Goal: Task Accomplishment & Management: Manage account settings

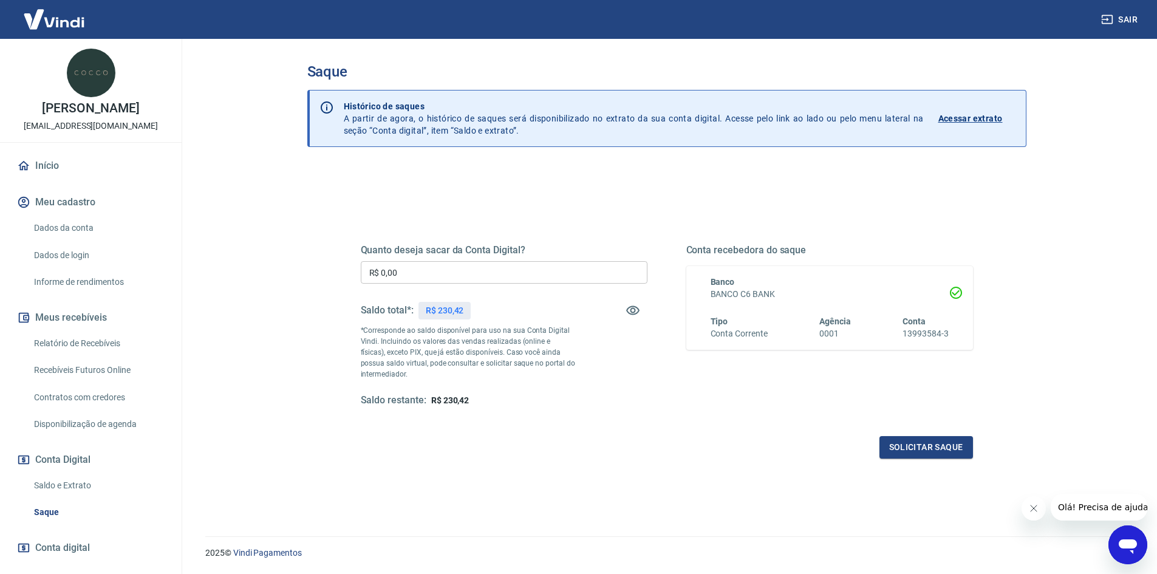
click at [477, 270] on input "R$ 0,00" at bounding box center [504, 272] width 287 height 22
type input "R$ 230,42"
click at [904, 448] on button "Solicitar saque" at bounding box center [926, 447] width 94 height 22
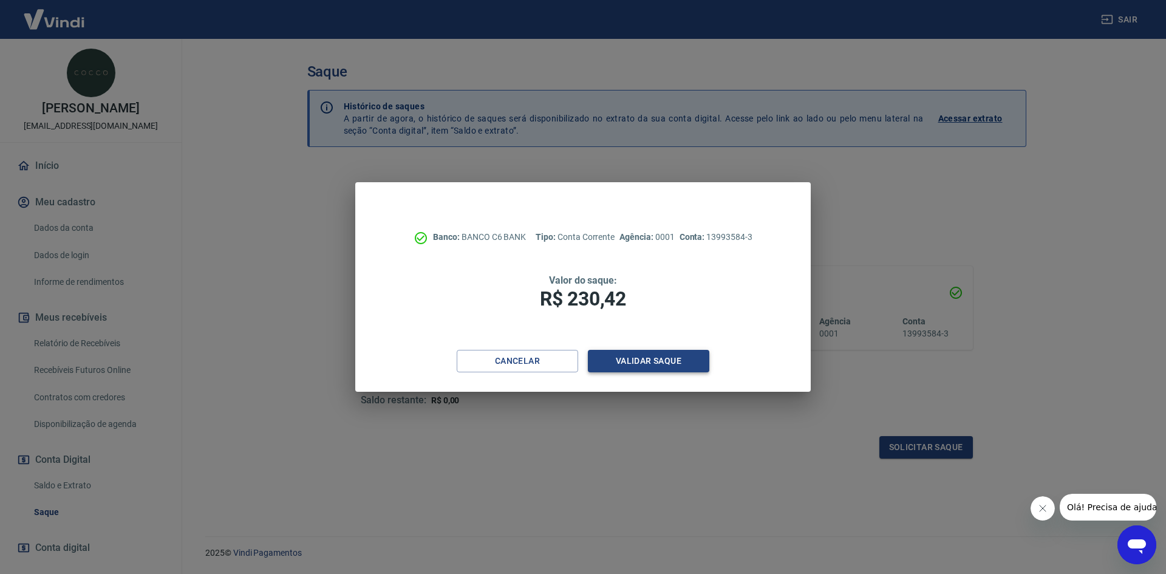
click at [650, 362] on button "Validar saque" at bounding box center [648, 361] width 121 height 22
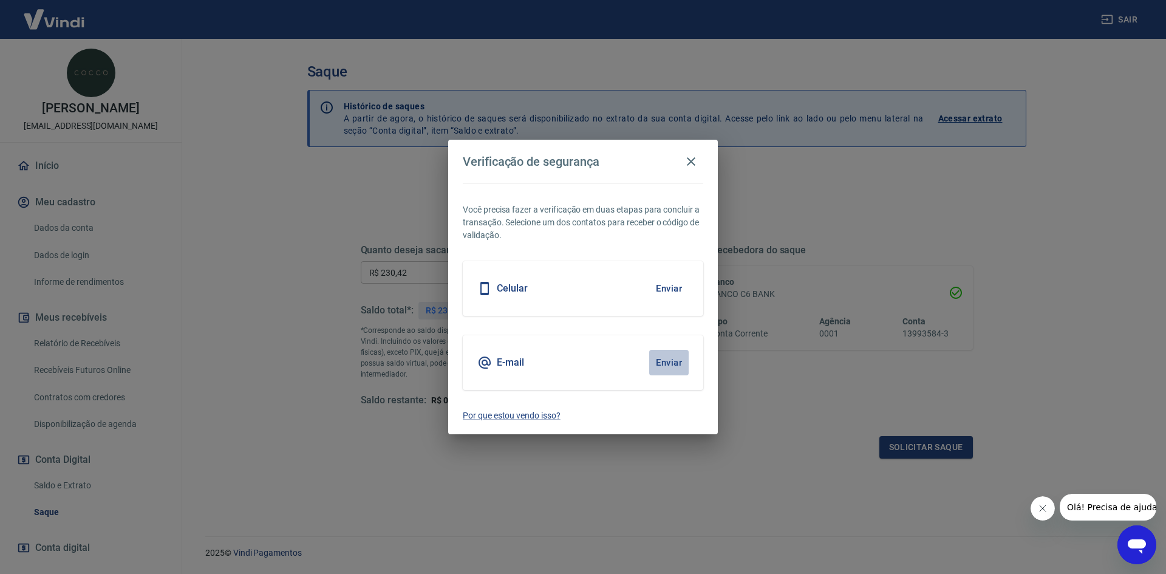
click at [650, 362] on button "Enviar" at bounding box center [668, 363] width 39 height 26
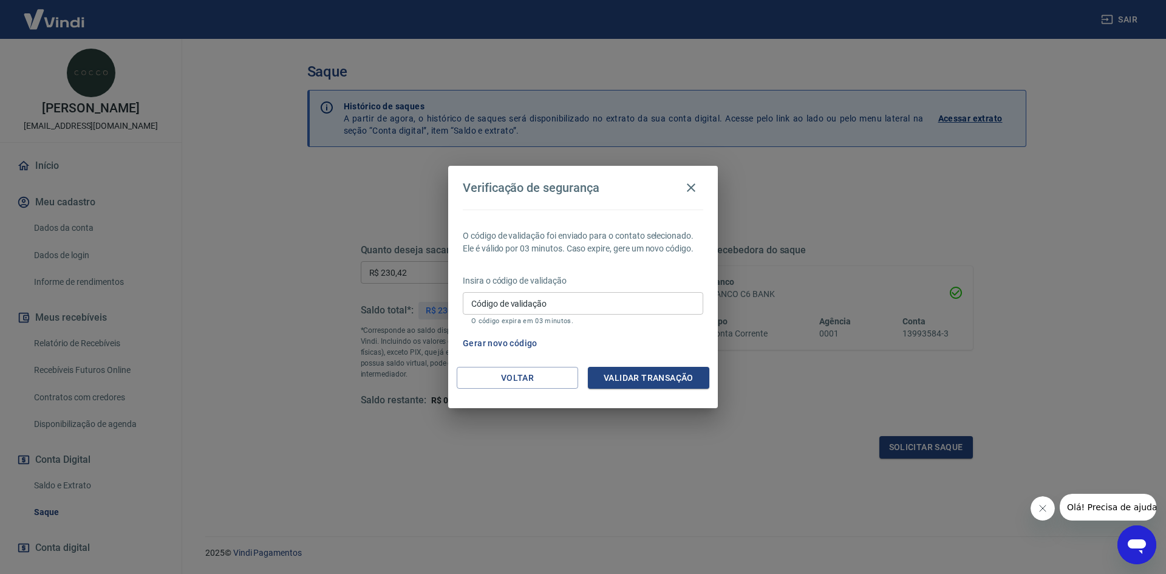
click at [590, 298] on input "Código de validação" at bounding box center [583, 303] width 241 height 22
type input "131668"
click at [646, 375] on button "Validar transação" at bounding box center [648, 378] width 121 height 22
